Goal: Task Accomplishment & Management: Manage account settings

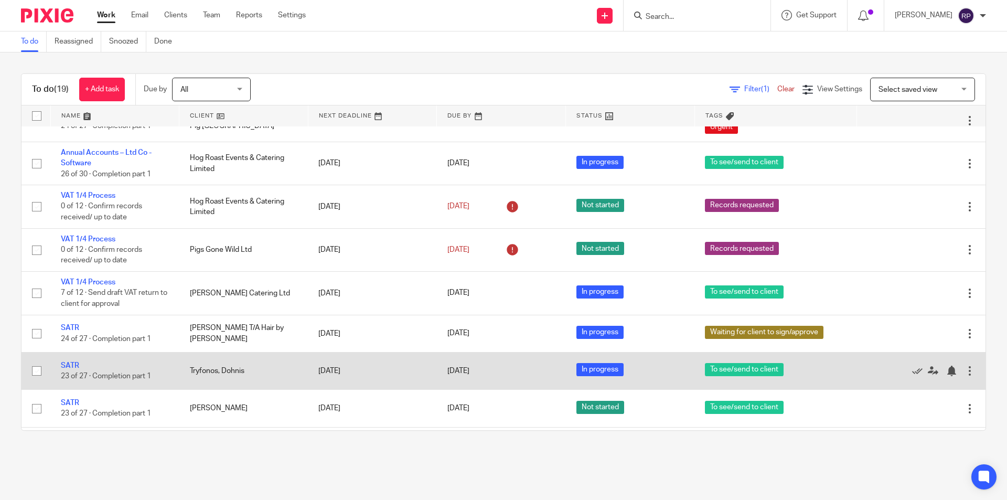
scroll to position [262, 0]
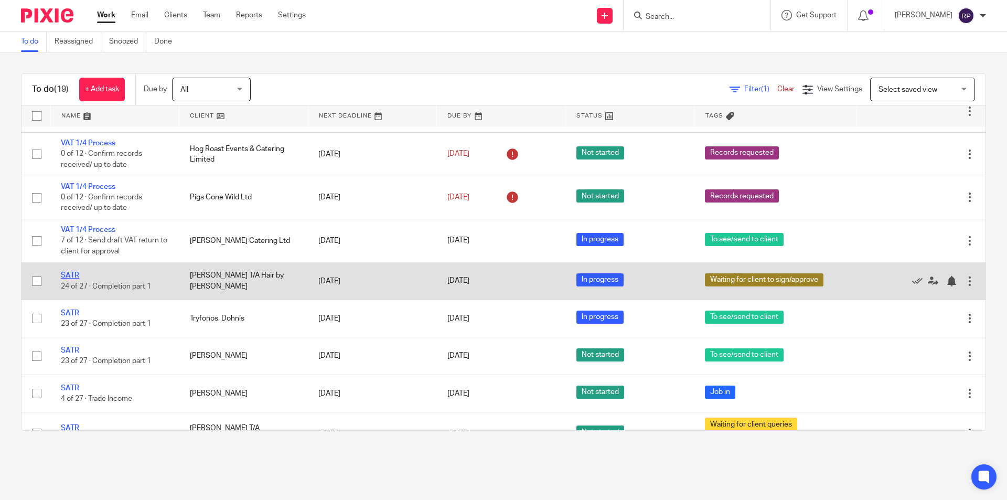
click at [71, 274] on link "SATR" at bounding box center [70, 275] width 18 height 7
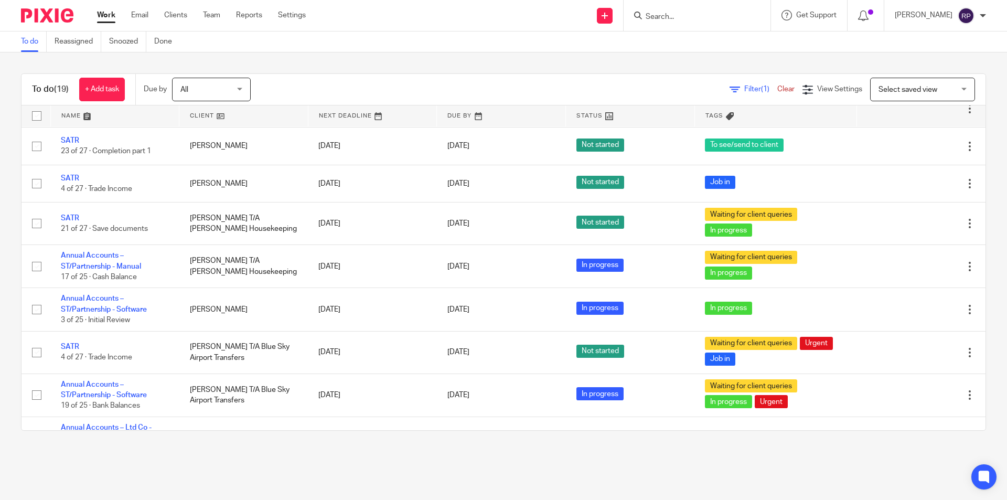
scroll to position [512, 0]
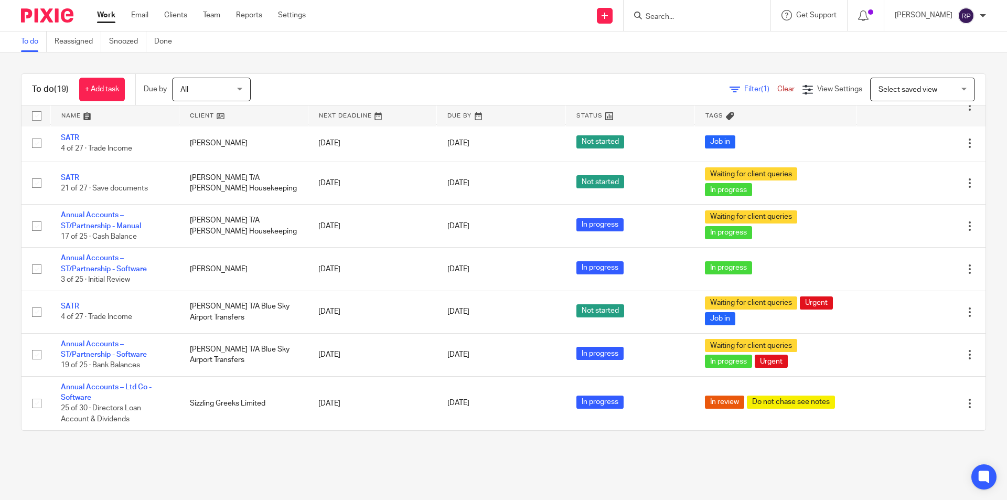
click at [109, 13] on link "Work" at bounding box center [106, 15] width 18 height 10
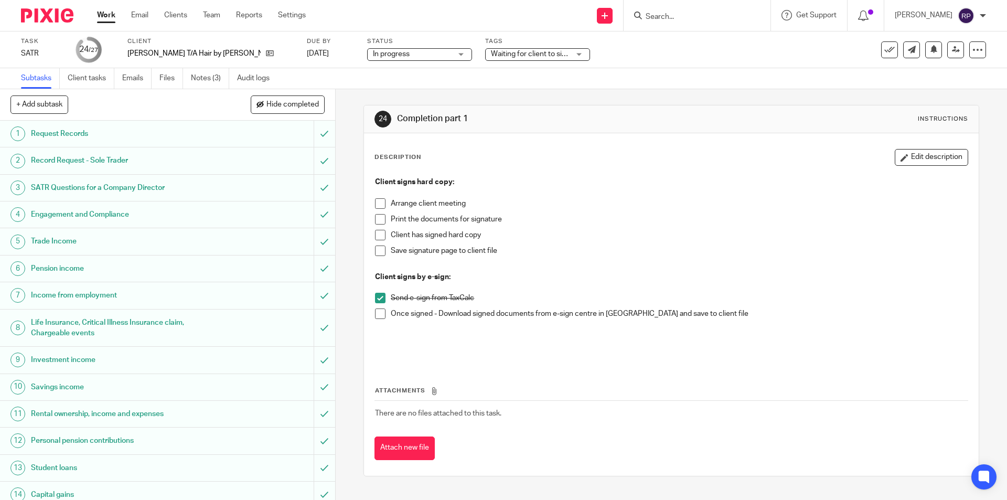
scroll to position [105, 0]
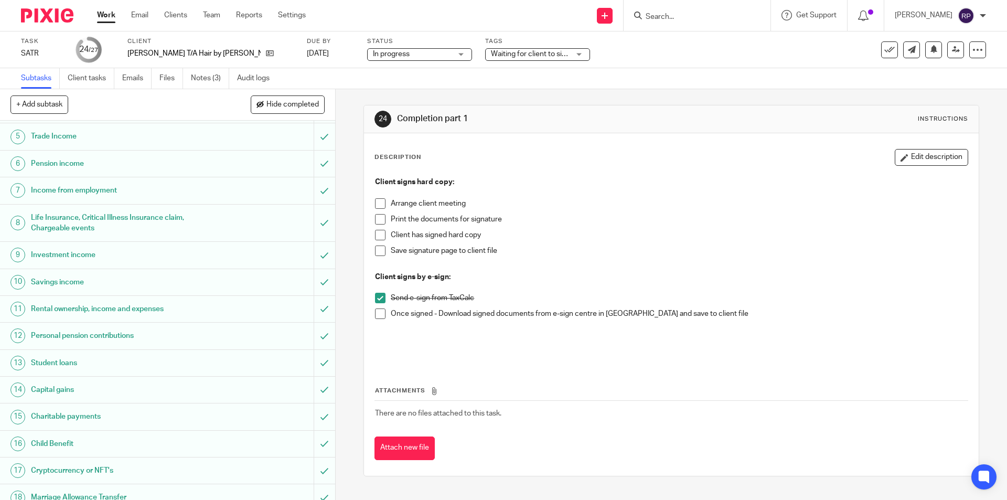
click at [382, 313] on span at bounding box center [380, 313] width 10 height 10
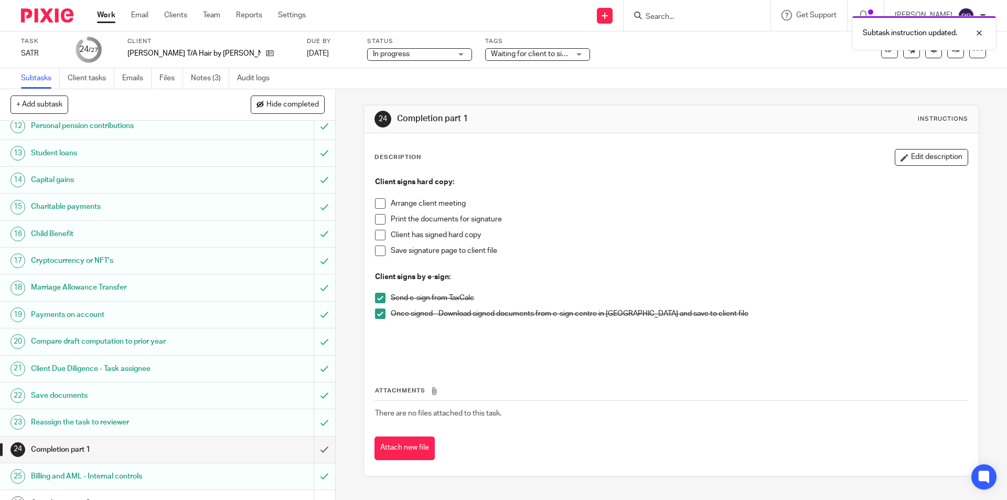
scroll to position [359, 0]
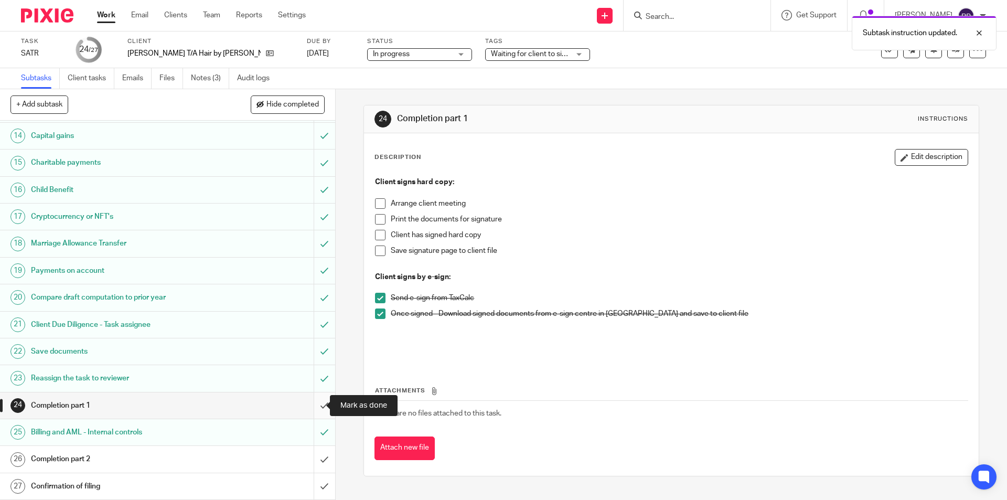
click at [313, 402] on input "submit" at bounding box center [167, 405] width 335 height 26
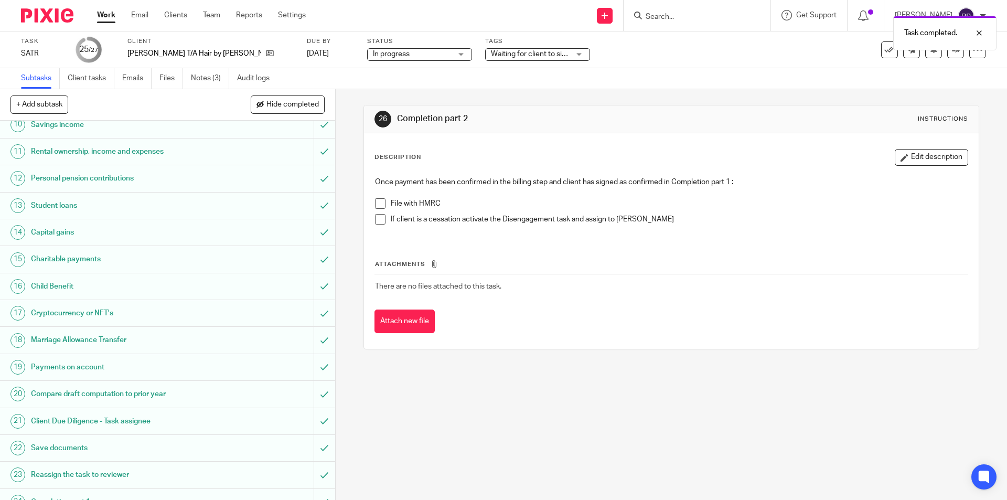
scroll to position [359, 0]
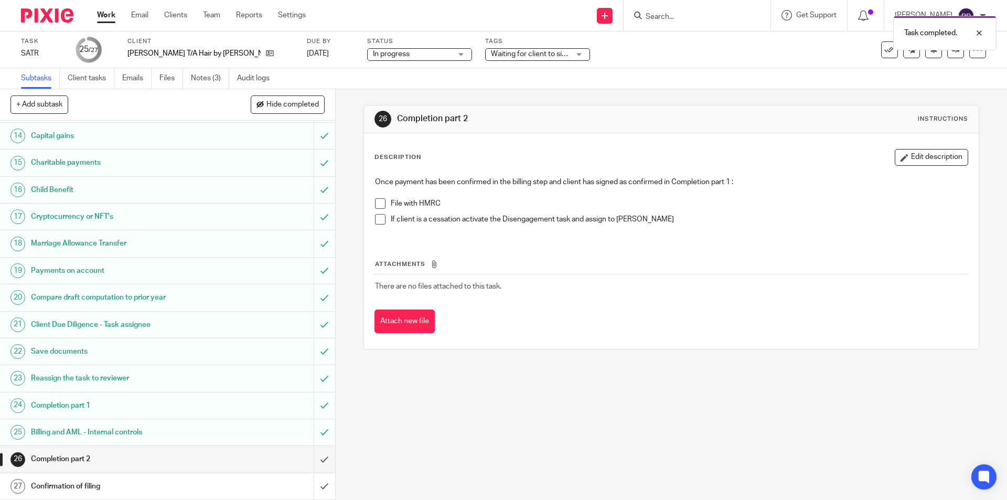
click at [538, 51] on div "Waiting for client to sign/approve" at bounding box center [537, 54] width 105 height 13
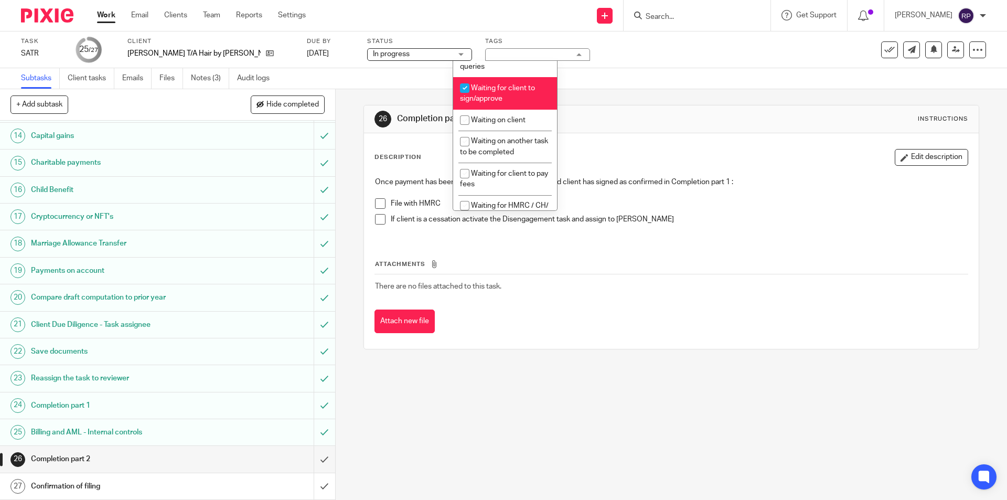
scroll to position [8, 0]
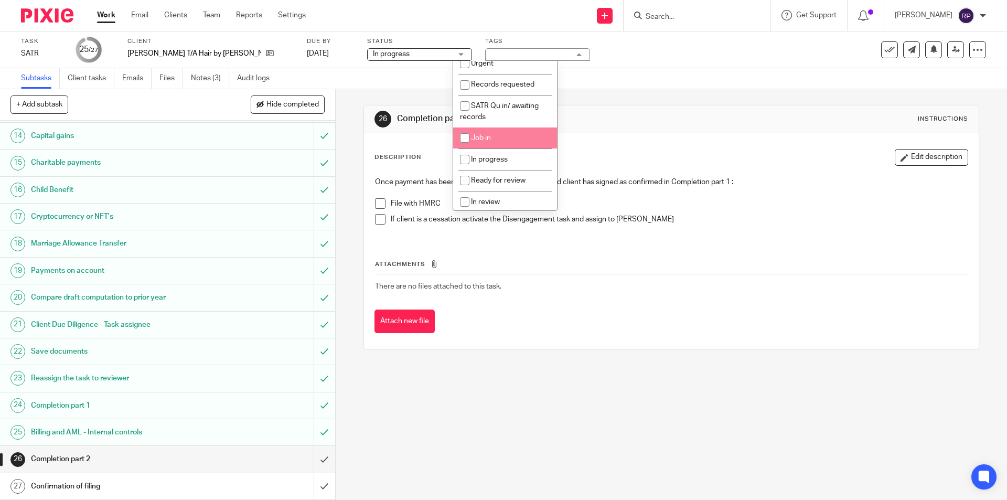
click at [604, 90] on div "26 Completion part 2 Instructions Description Edit description Once payment has…" at bounding box center [670, 227] width 615 height 276
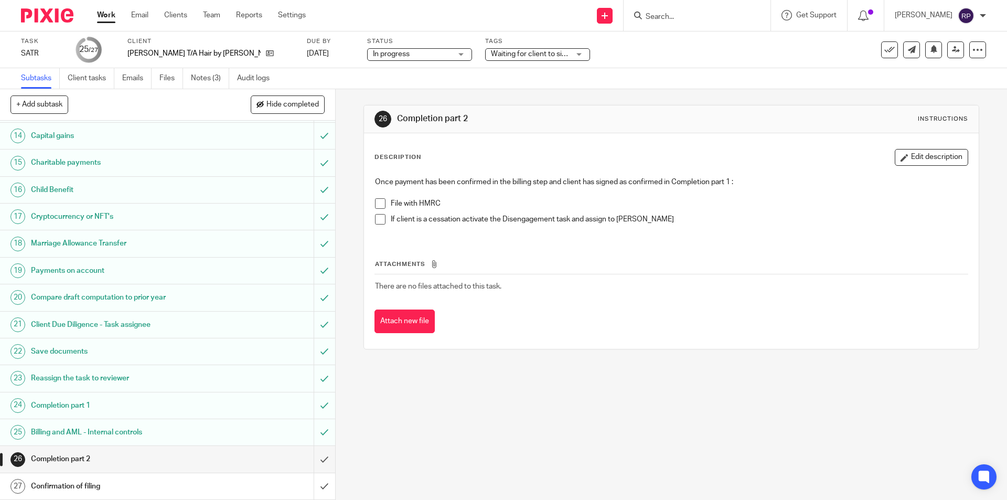
click at [375, 205] on span at bounding box center [380, 203] width 10 height 10
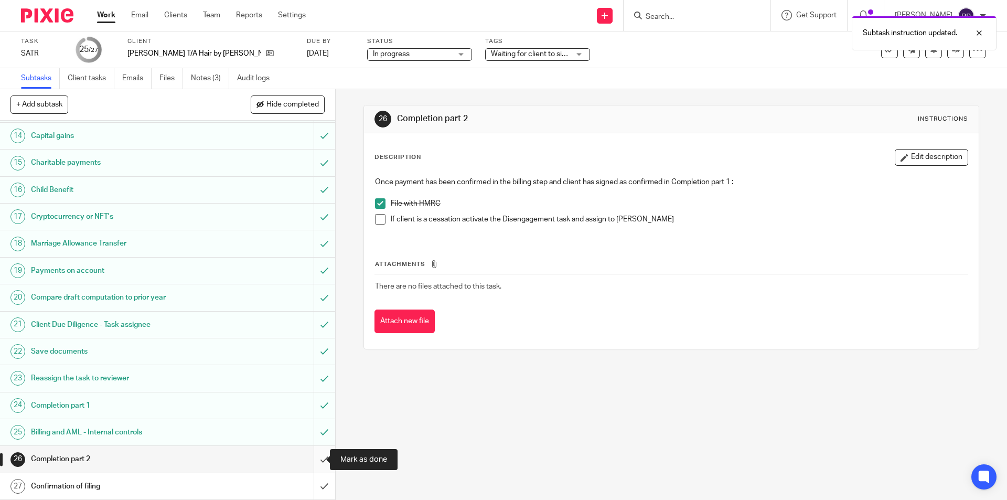
click at [314, 458] on input "submit" at bounding box center [167, 459] width 335 height 26
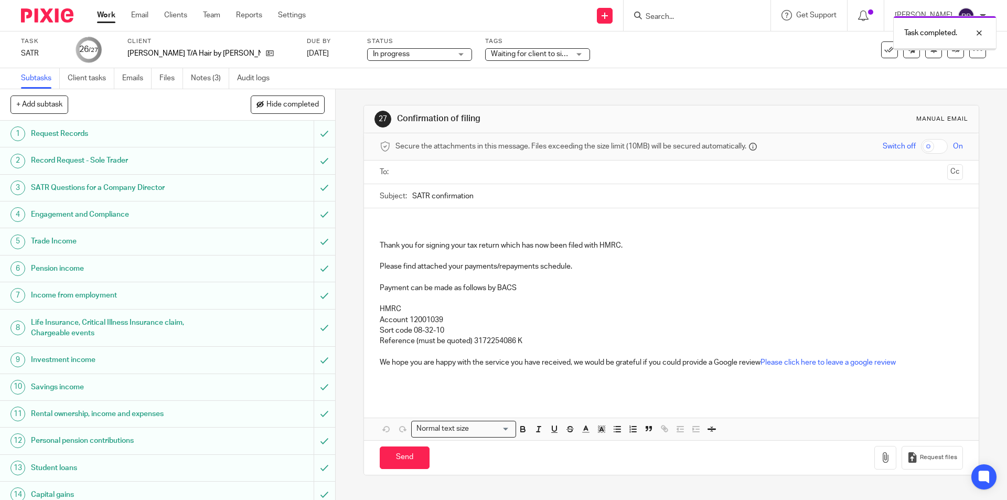
scroll to position [359, 0]
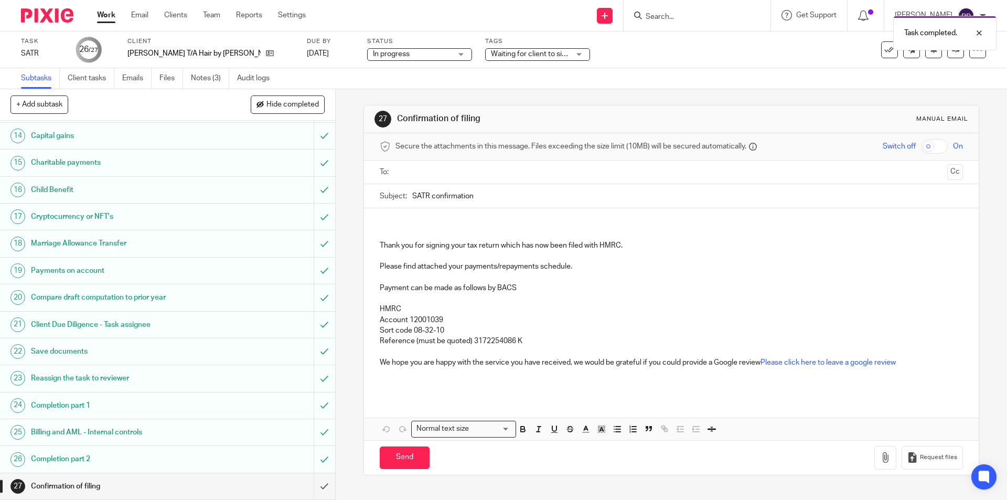
click at [469, 168] on input "text" at bounding box center [670, 172] width 543 height 12
click at [402, 220] on div "Thank you for signing your tax return which has now been filed with HMRC. Pleas…" at bounding box center [671, 304] width 614 height 188
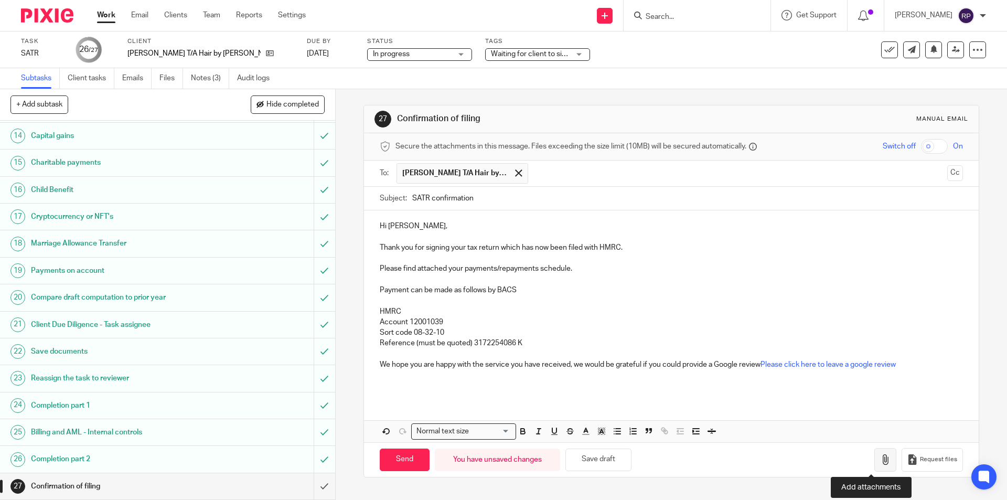
click at [880, 464] on icon "button" at bounding box center [885, 459] width 10 height 10
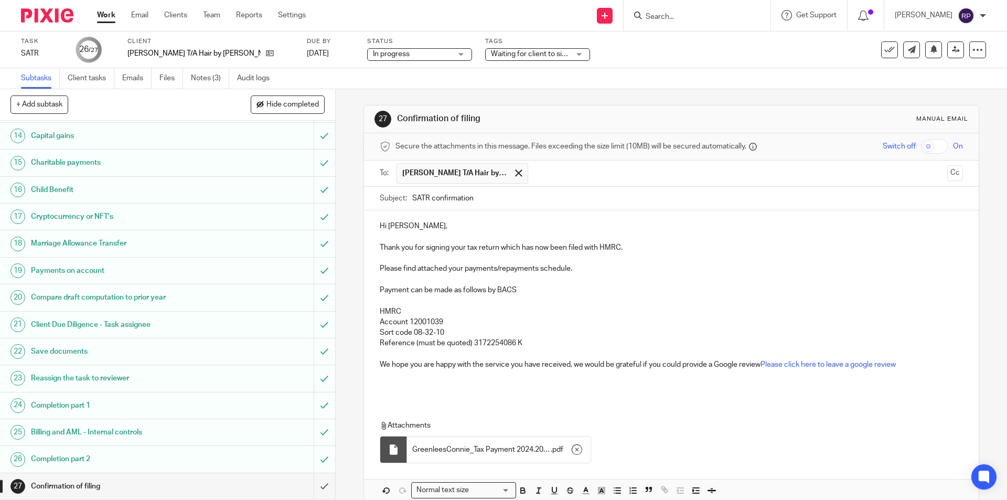
scroll to position [52, 0]
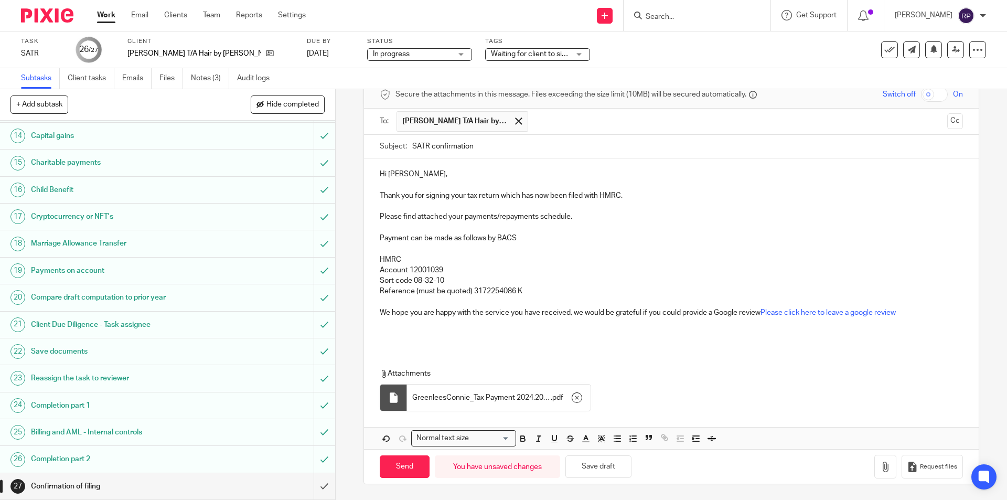
click at [514, 291] on p "Reference (must be quoted) 3172254086 K" at bounding box center [671, 291] width 583 height 10
click at [408, 258] on p "HMRC" at bounding box center [671, 259] width 583 height 10
click at [520, 121] on div at bounding box center [518, 121] width 12 height 16
click at [520, 121] on input "text" at bounding box center [670, 122] width 543 height 12
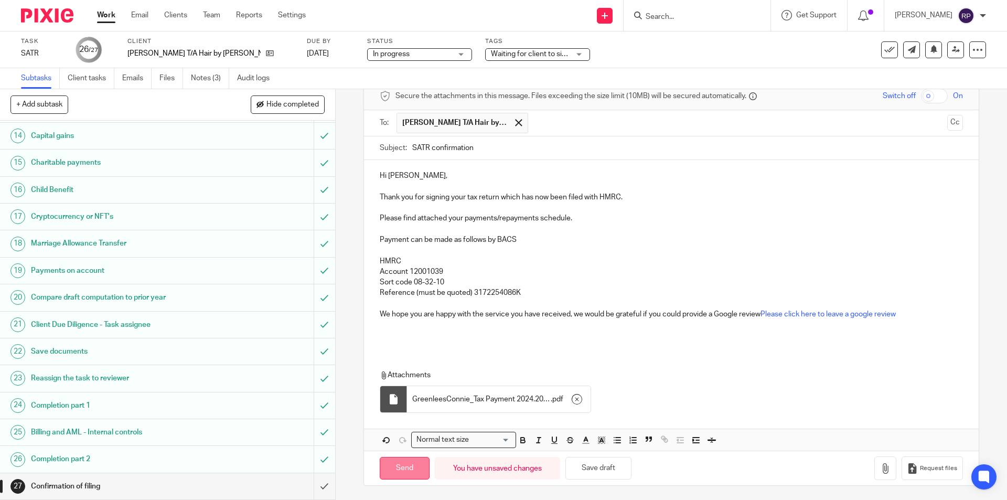
click at [400, 464] on input "Send" at bounding box center [405, 468] width 50 height 23
type input "Sent"
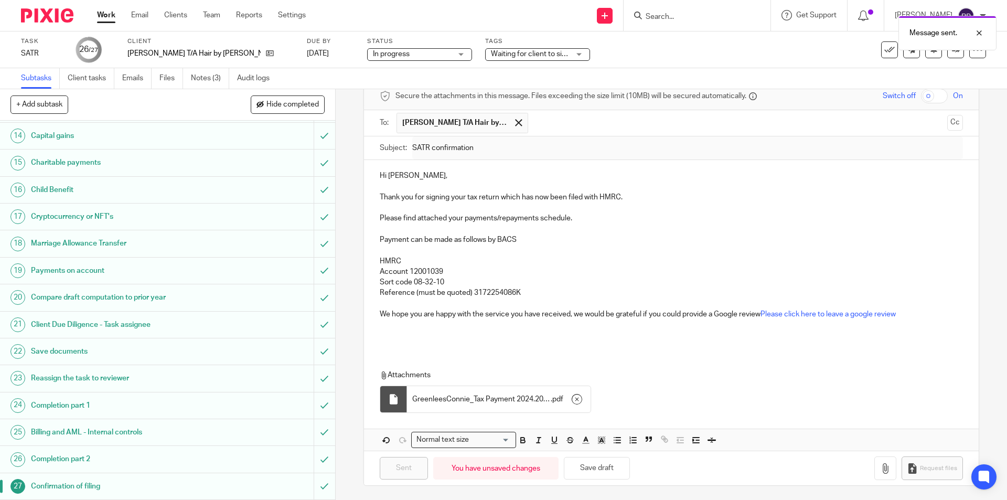
click at [491, 58] on span "Waiting for client to sign/approve" at bounding box center [530, 54] width 79 height 11
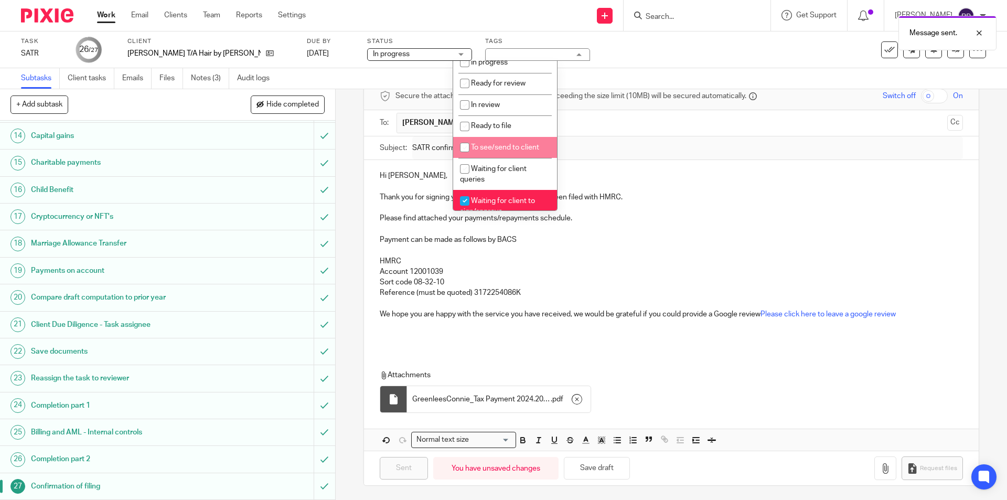
scroll to position [157, 0]
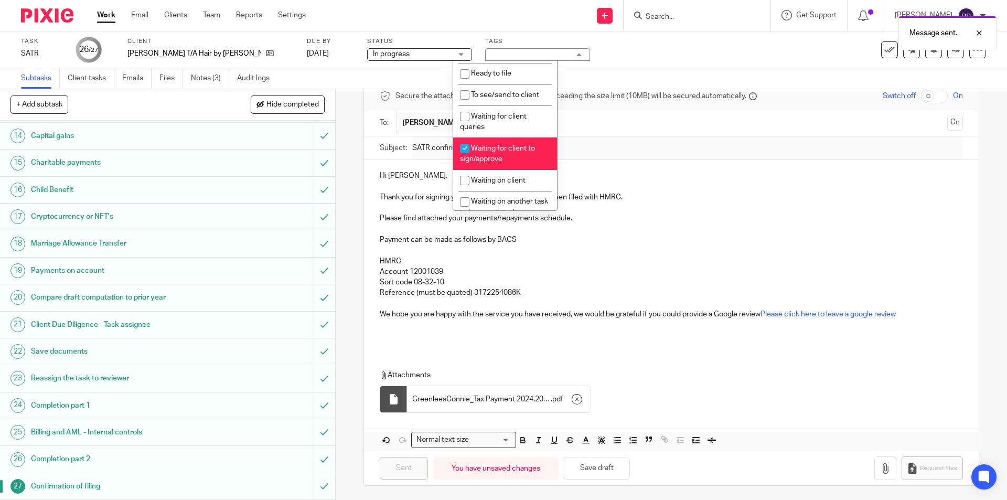
click at [497, 157] on span "Waiting for client to sign/approve" at bounding box center [497, 154] width 75 height 18
checkbox input "false"
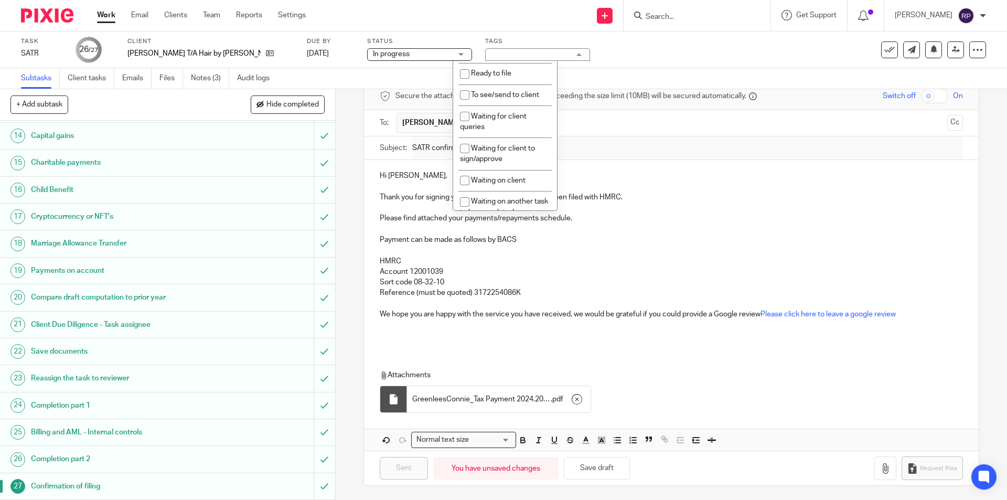
click at [583, 129] on input "text" at bounding box center [738, 123] width 410 height 20
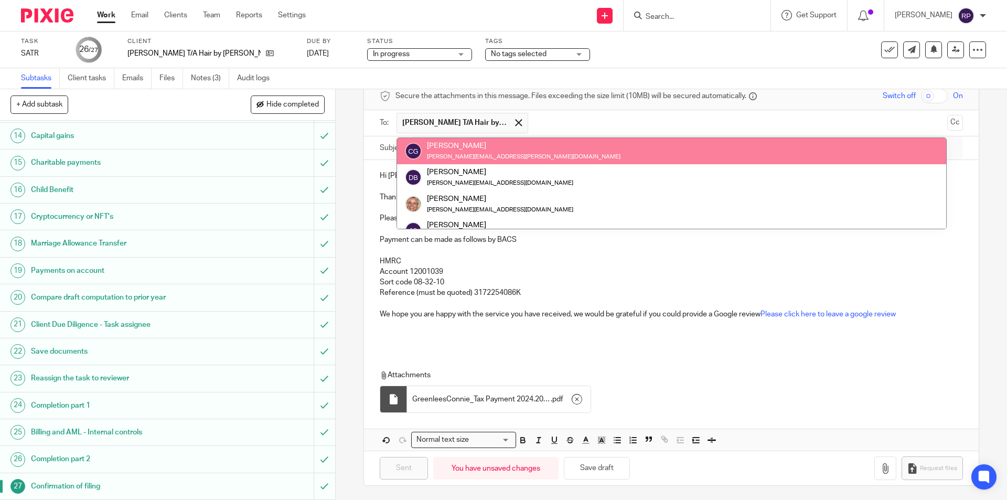
click at [575, 74] on div "Subtasks Client tasks Emails Files Notes (3) Audit logs" at bounding box center [503, 78] width 1007 height 21
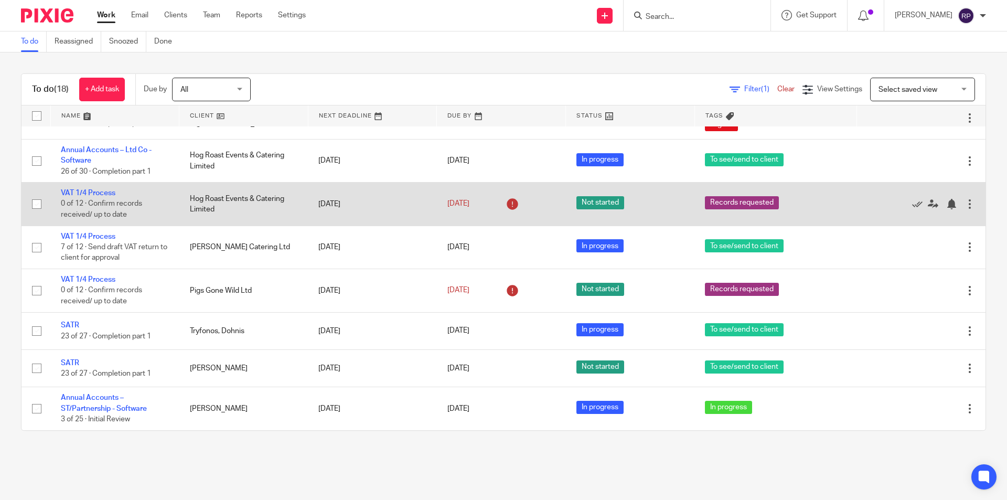
scroll to position [265, 0]
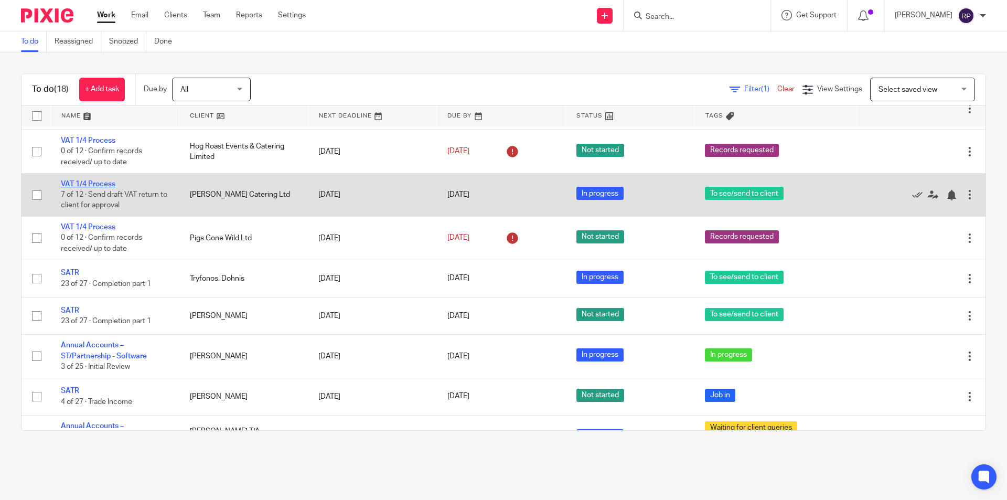
click at [94, 183] on link "VAT 1/4 Process" at bounding box center [88, 183] width 55 height 7
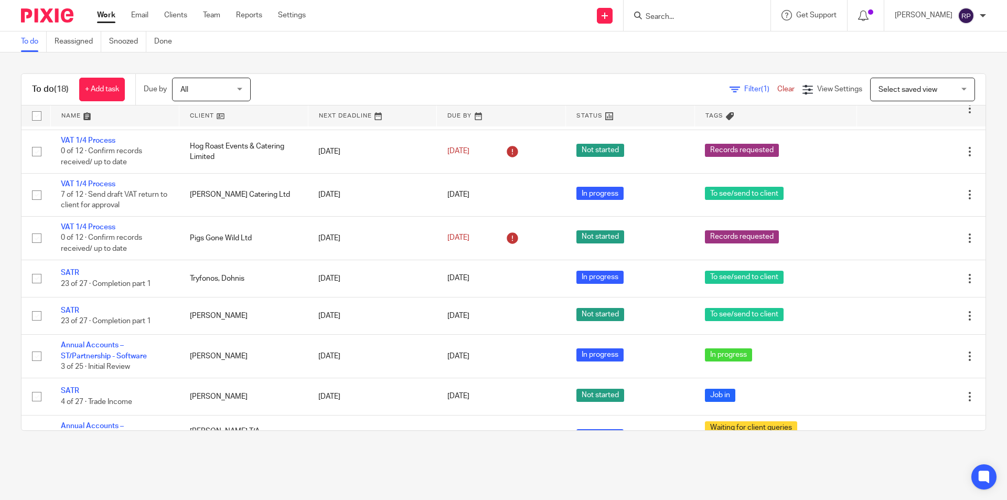
click at [103, 10] on link "Work" at bounding box center [106, 15] width 18 height 10
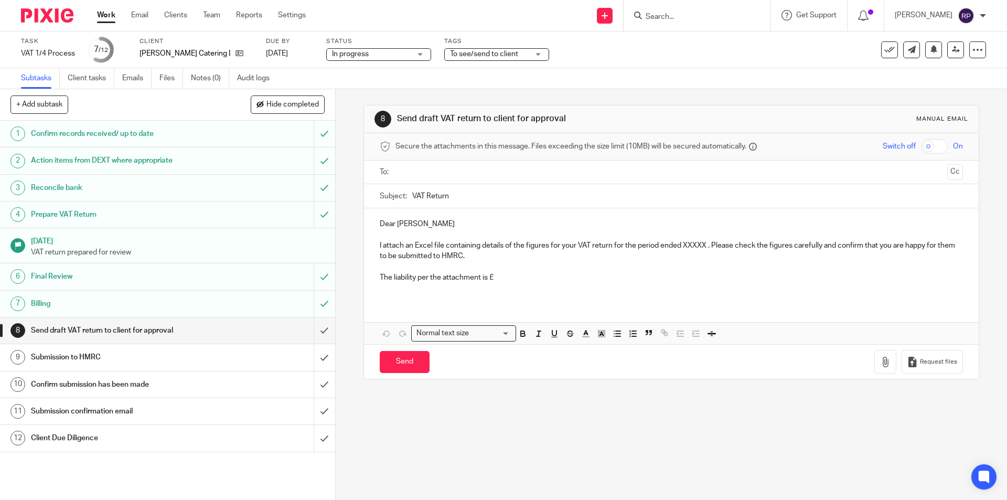
click at [449, 172] on input "text" at bounding box center [670, 172] width 543 height 12
click at [394, 223] on p "Dear Martin" at bounding box center [671, 226] width 583 height 10
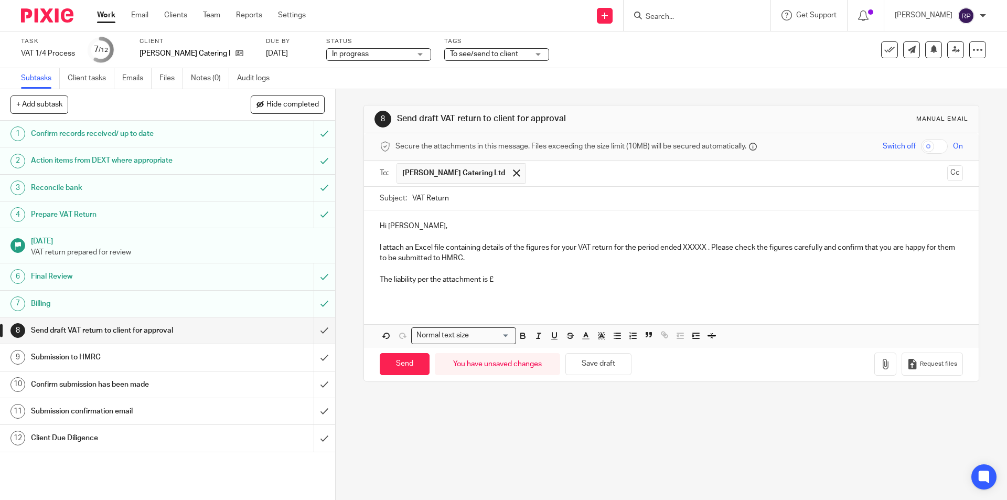
click at [704, 247] on p "I attach an Excel file containing details of the figures for your VAT return fo…" at bounding box center [671, 253] width 583 height 22
click at [511, 275] on p "The liability per the attachment is £" at bounding box center [671, 279] width 583 height 10
click at [541, 273] on p at bounding box center [671, 268] width 583 height 10
click at [538, 280] on p "The liability per the attachment is £5,968.49" at bounding box center [671, 279] width 583 height 10
click at [880, 366] on icon "button" at bounding box center [885, 364] width 10 height 10
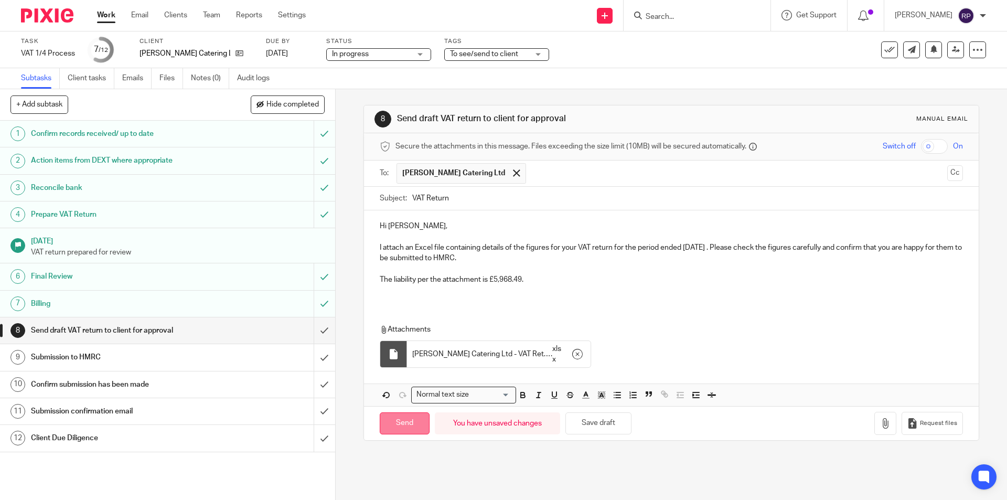
click at [395, 417] on input "Send" at bounding box center [405, 423] width 50 height 23
type input "Sent"
click at [458, 55] on span "To see/send to client" at bounding box center [484, 53] width 68 height 7
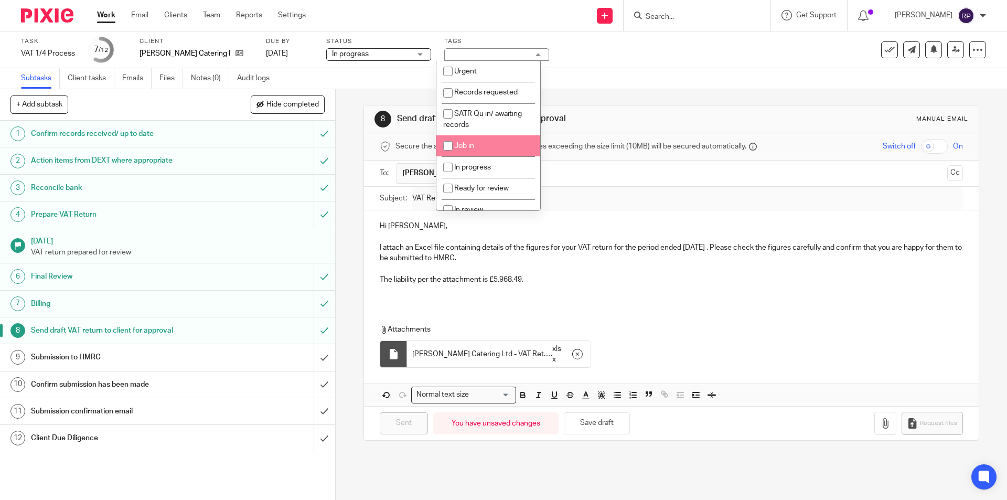
scroll to position [105, 0]
click at [470, 144] on span "To see/send to client" at bounding box center [488, 147] width 68 height 7
checkbox input "false"
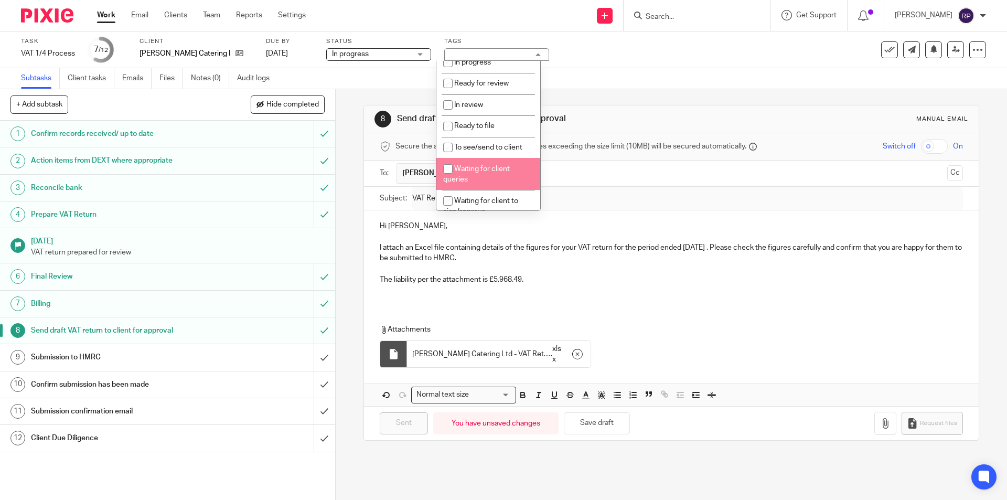
scroll to position [157, 0]
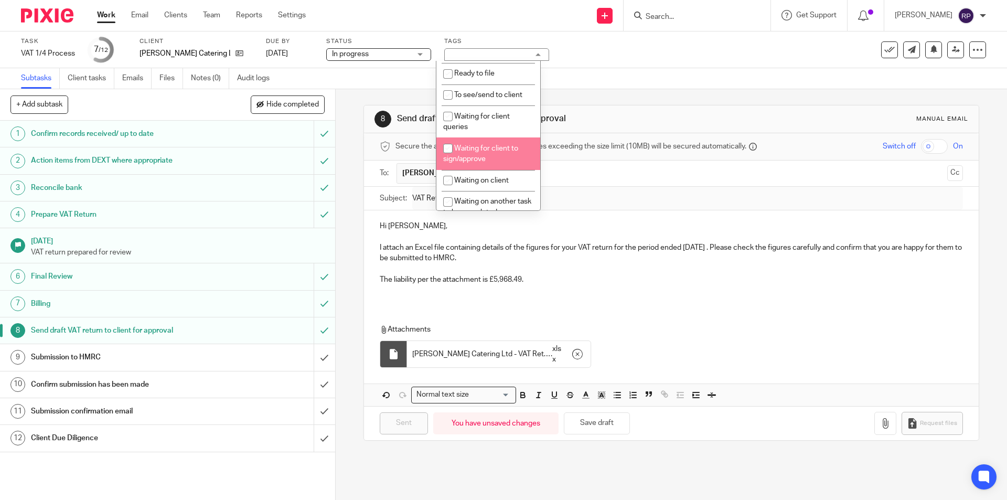
click at [494, 153] on li "Waiting for client to sign/approve" at bounding box center [488, 153] width 104 height 32
checkbox input "true"
click at [585, 55] on div "Task VAT 1/4 Process Save VAT 1/4 Process 7 /12 Client Arthur Henry Catering Lt…" at bounding box center [423, 49] width 804 height 25
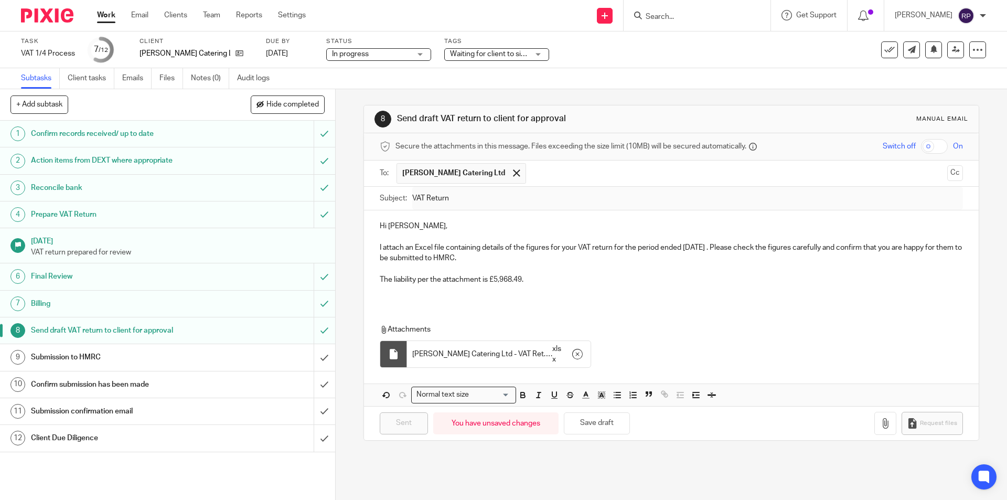
click at [169, 356] on h1 "Submission to HMRC" at bounding box center [121, 357] width 181 height 16
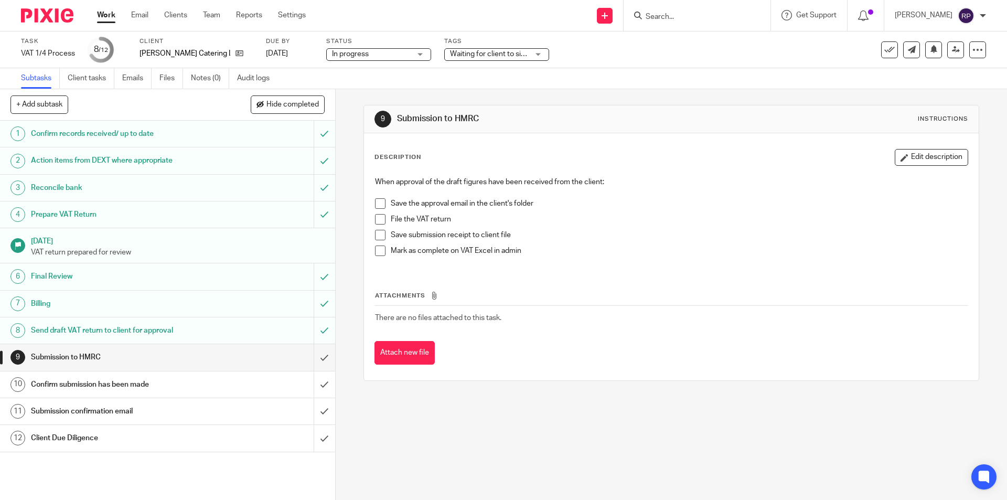
click at [63, 304] on h1 "Billing" at bounding box center [121, 304] width 181 height 16
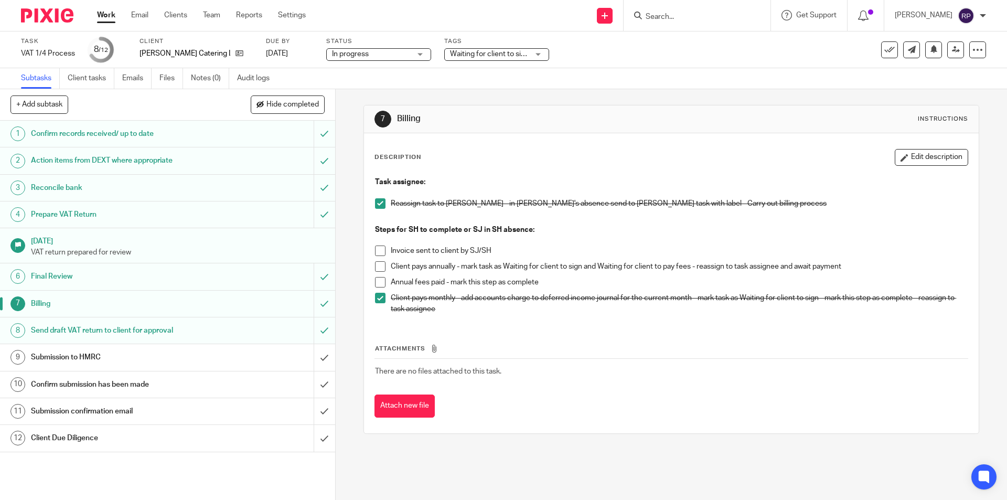
click at [77, 352] on h1 "Submission to HMRC" at bounding box center [121, 357] width 181 height 16
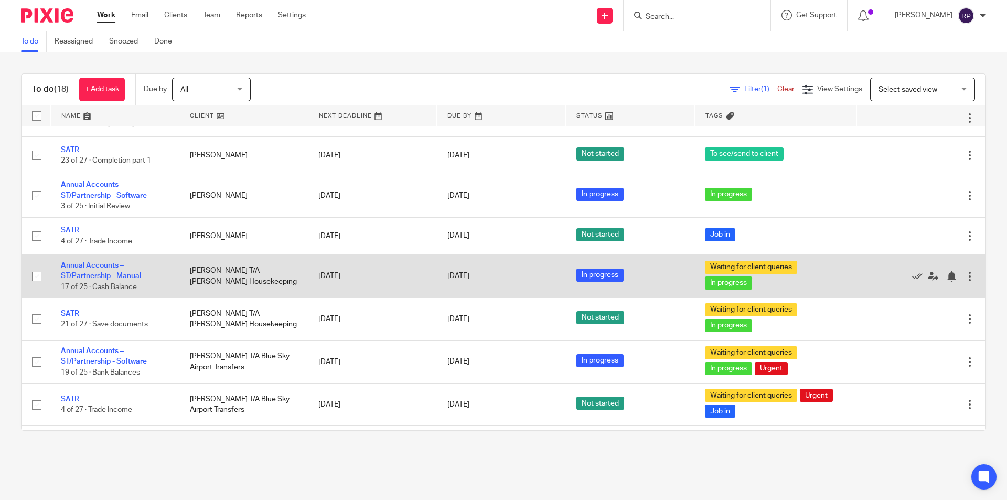
scroll to position [469, 0]
